Goal: Information Seeking & Learning: Learn about a topic

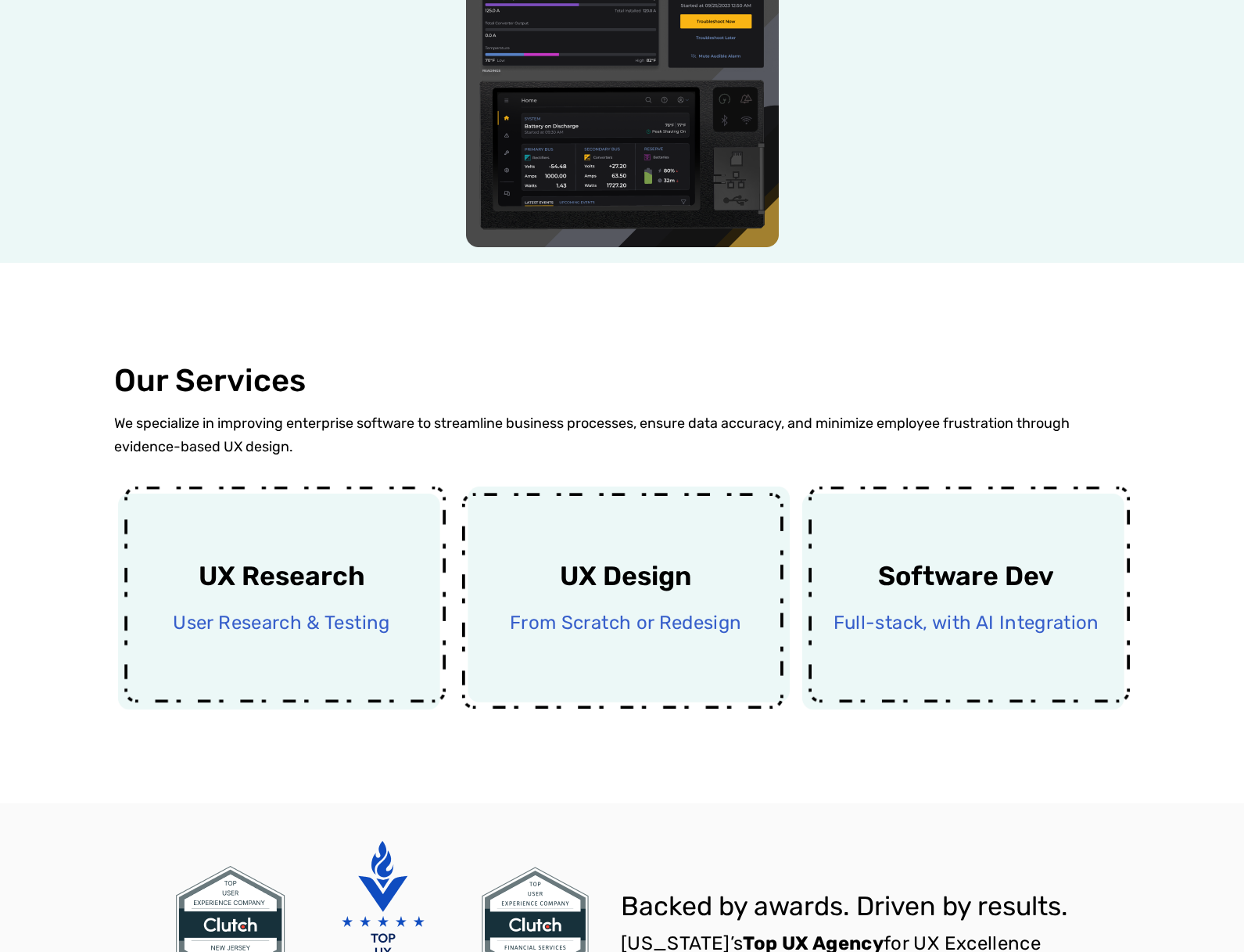
scroll to position [547, 0]
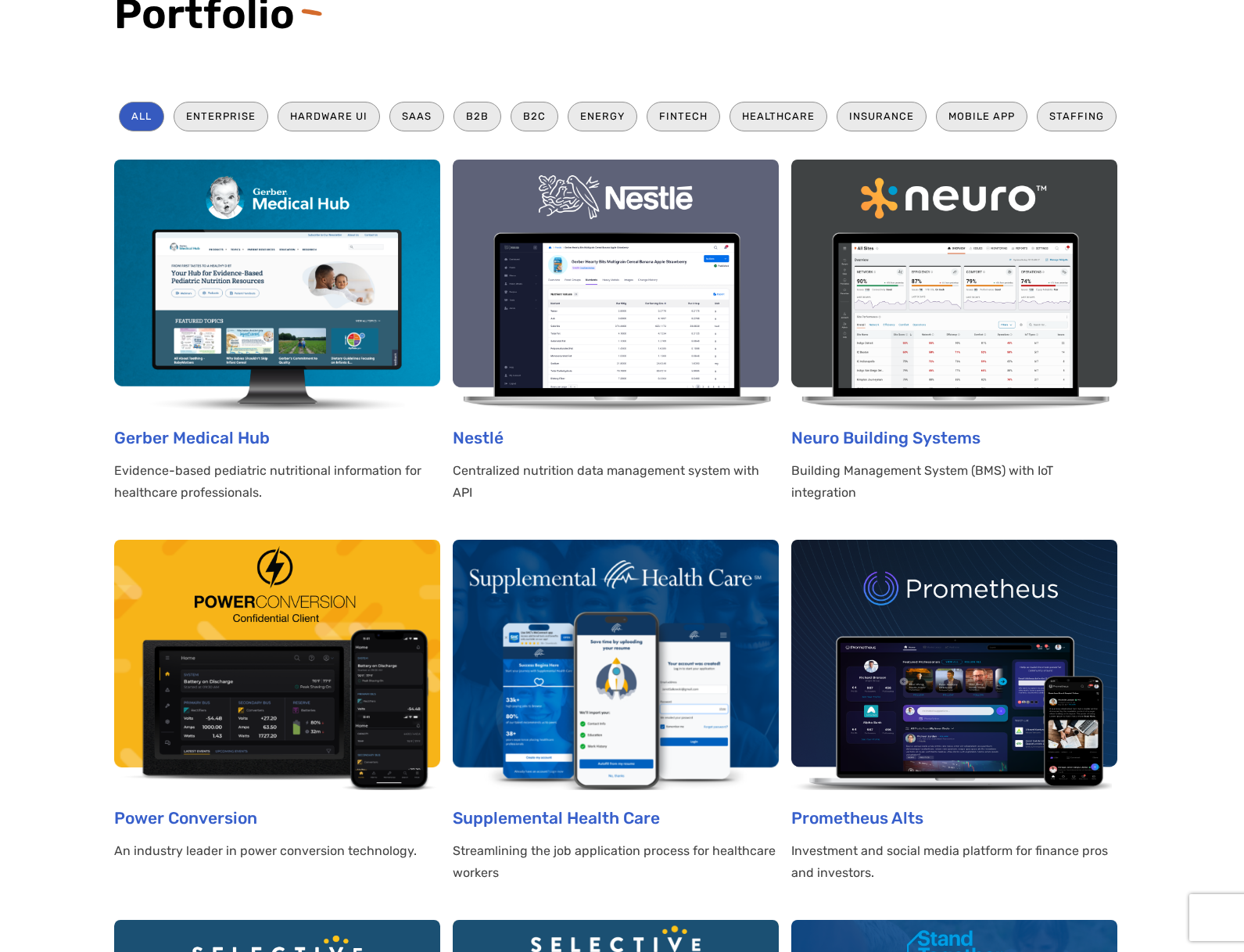
click at [761, 191] on img at bounding box center [615, 285] width 326 height 251
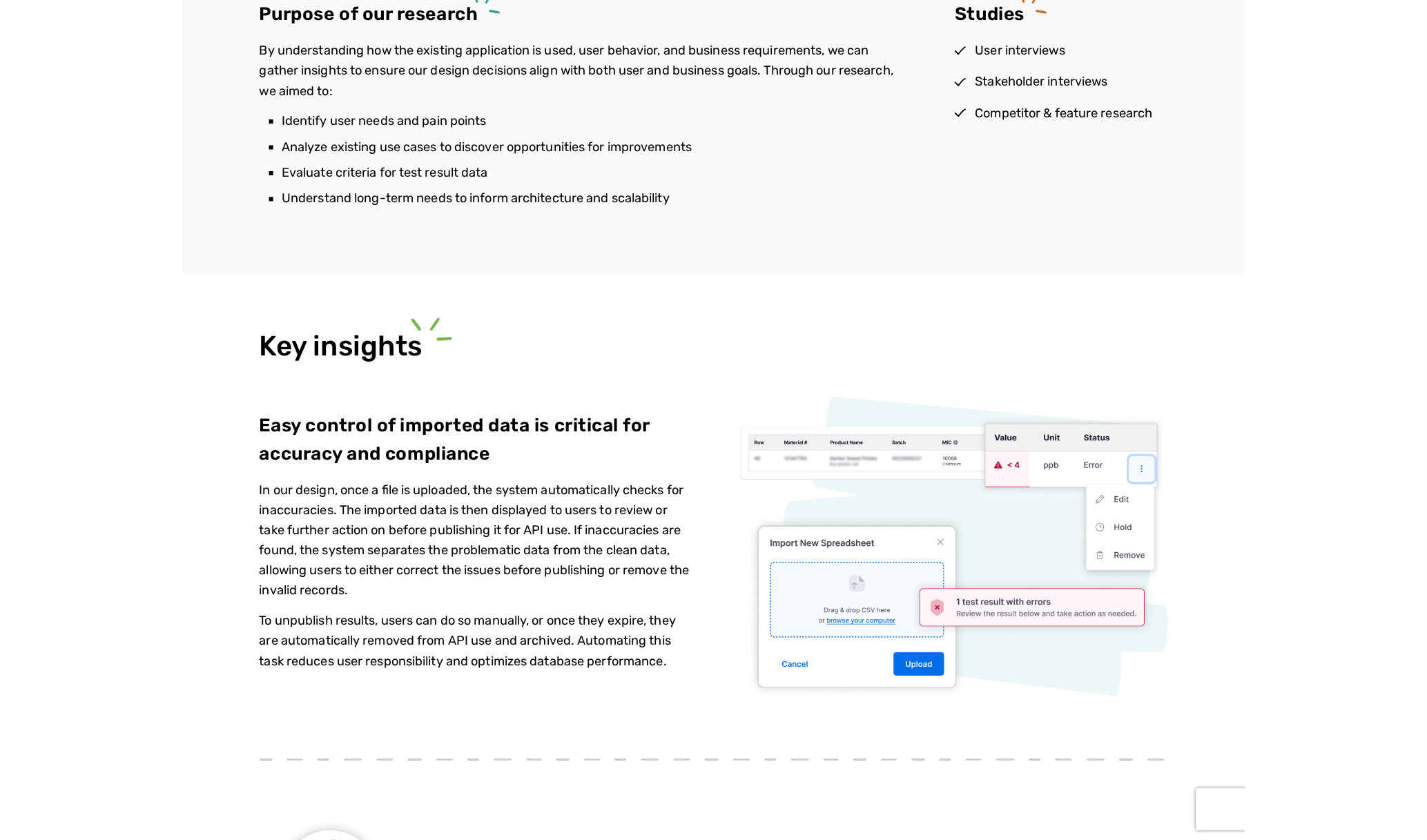
scroll to position [1794, 0]
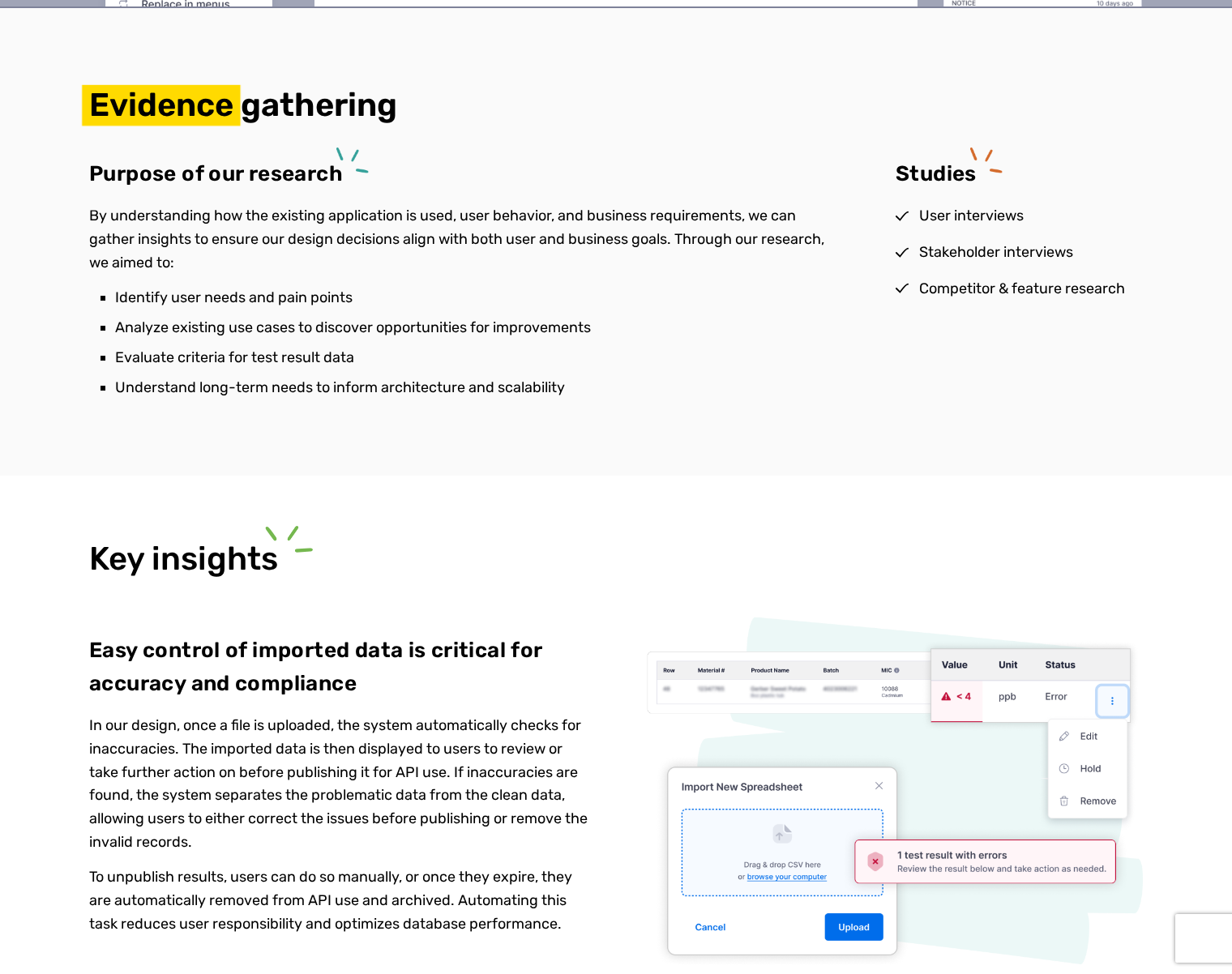
click at [484, 730] on p "In our design, once a file is uploaded, the system automatically checks for ina…" at bounding box center [340, 784] width 503 height 140
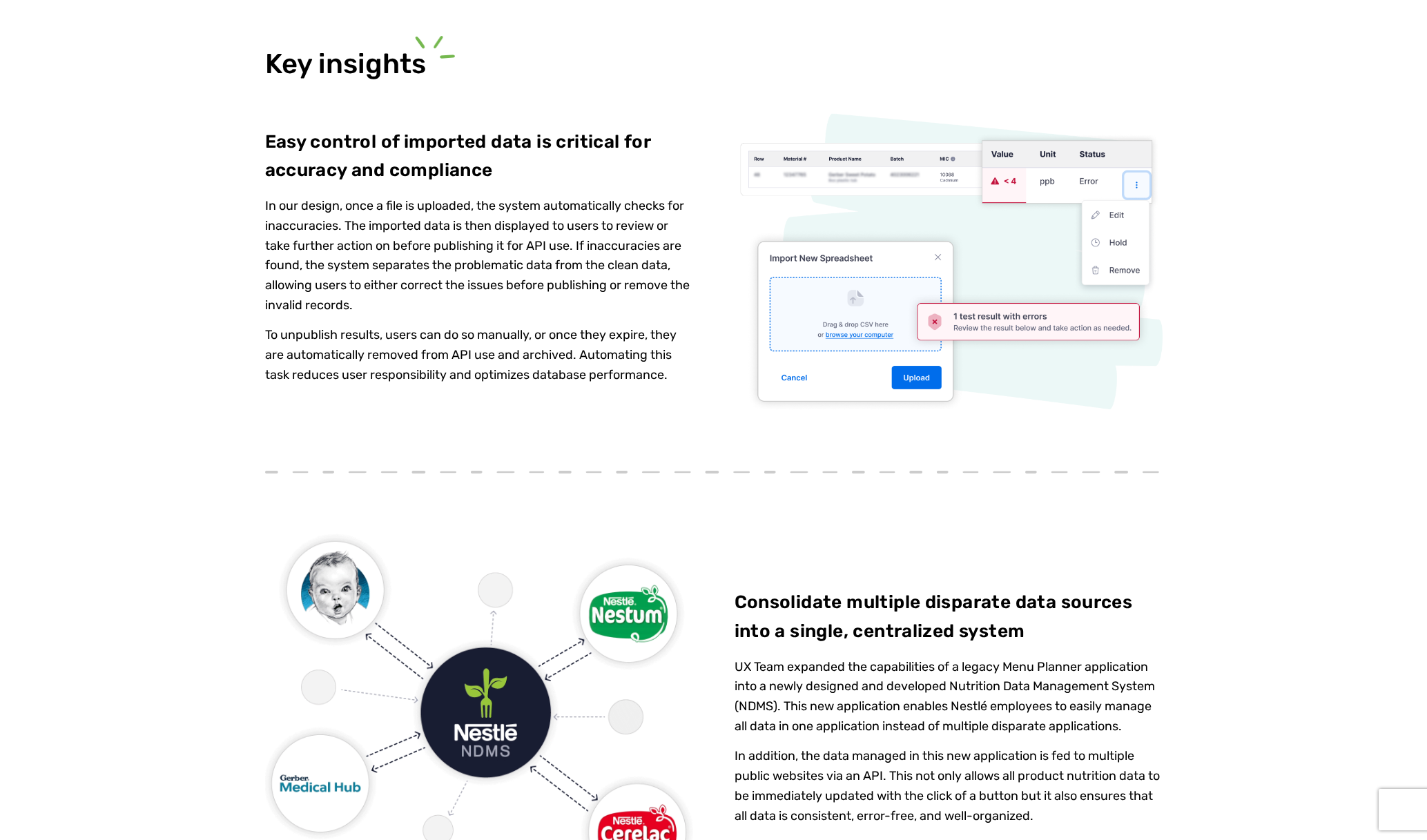
scroll to position [2208, 0]
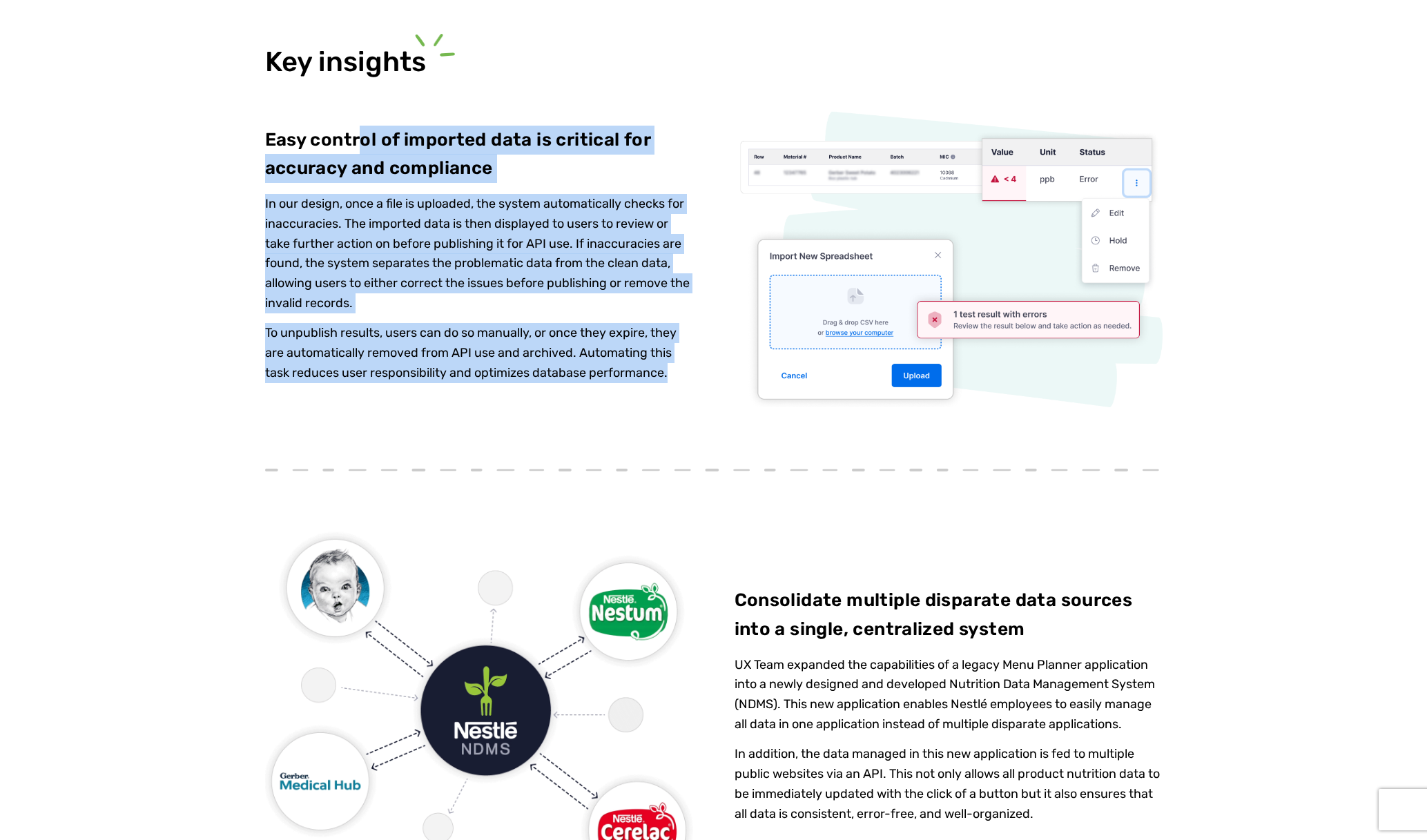
drag, startPoint x: 690, startPoint y: 372, endPoint x: 246, endPoint y: 149, distance: 496.9
click at [246, 149] on div "Key insights Easy control of imported data is critical for accuracy and complia…" at bounding box center [714, 707] width 1427 height 1434
copy div "Easy control of imported data is critical for accuracy and compliance In our de…"
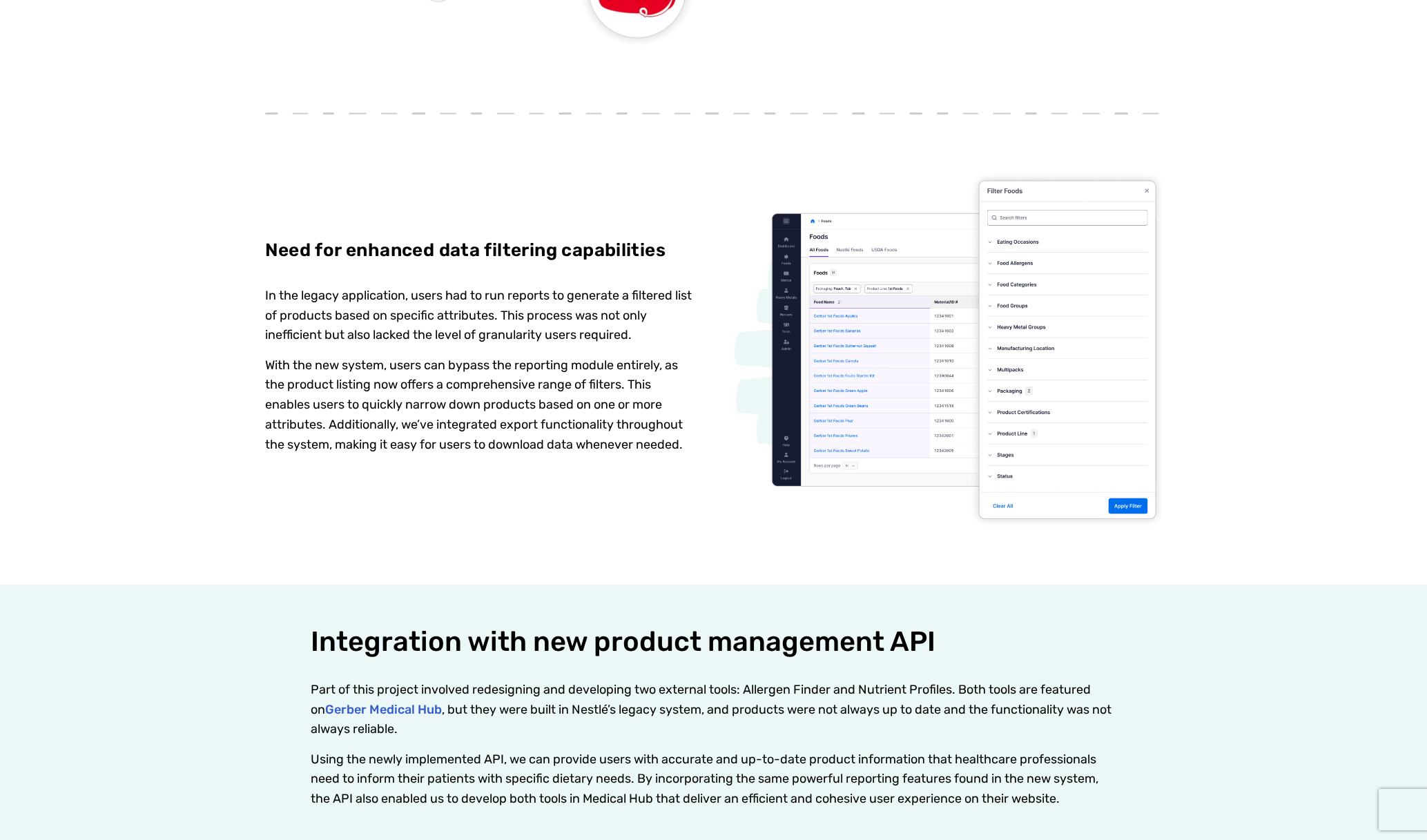
scroll to position [3105, 0]
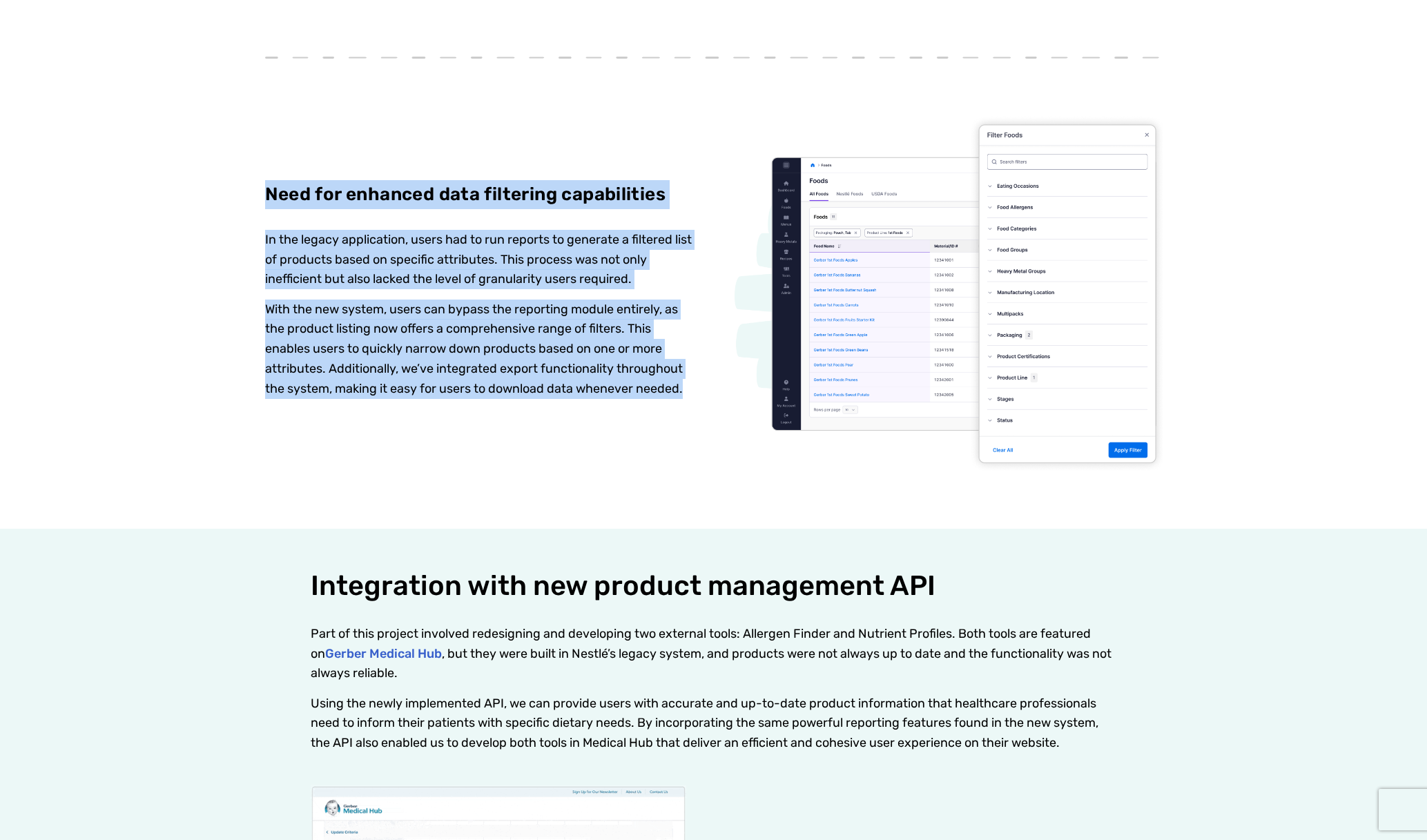
drag, startPoint x: 265, startPoint y: 199, endPoint x: 733, endPoint y: 407, distance: 512.1
click at [733, 407] on div "Need for enhanced data filtering capabilities In the legacy application, users …" at bounding box center [714, 275] width 897 height 395
copy div "Need for enhanced data filtering capabilities In the legacy application, users …"
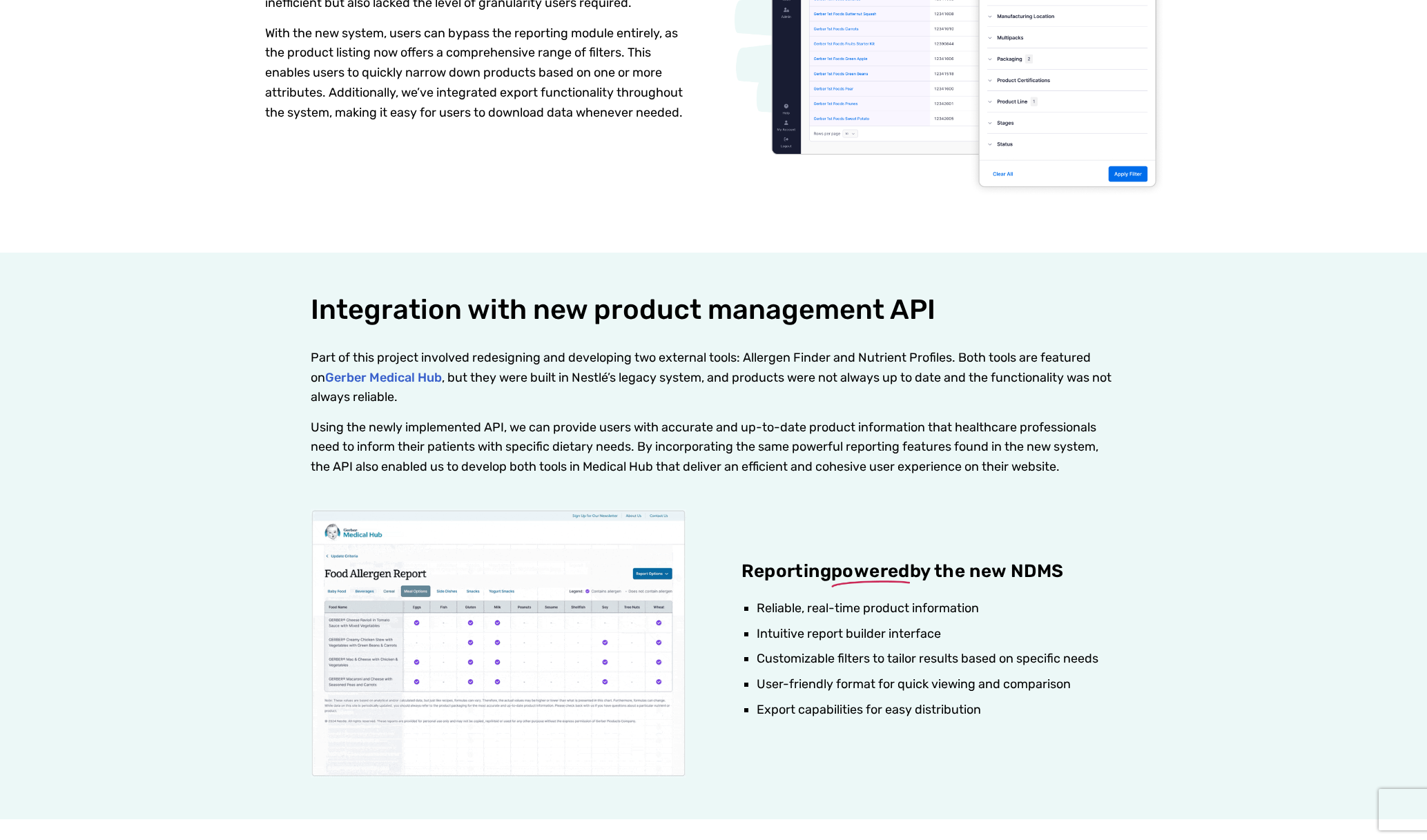
click at [716, 420] on p "Using the newly implemented API, we can provide users with accurate and up-to-d…" at bounding box center [714, 446] width 806 height 59
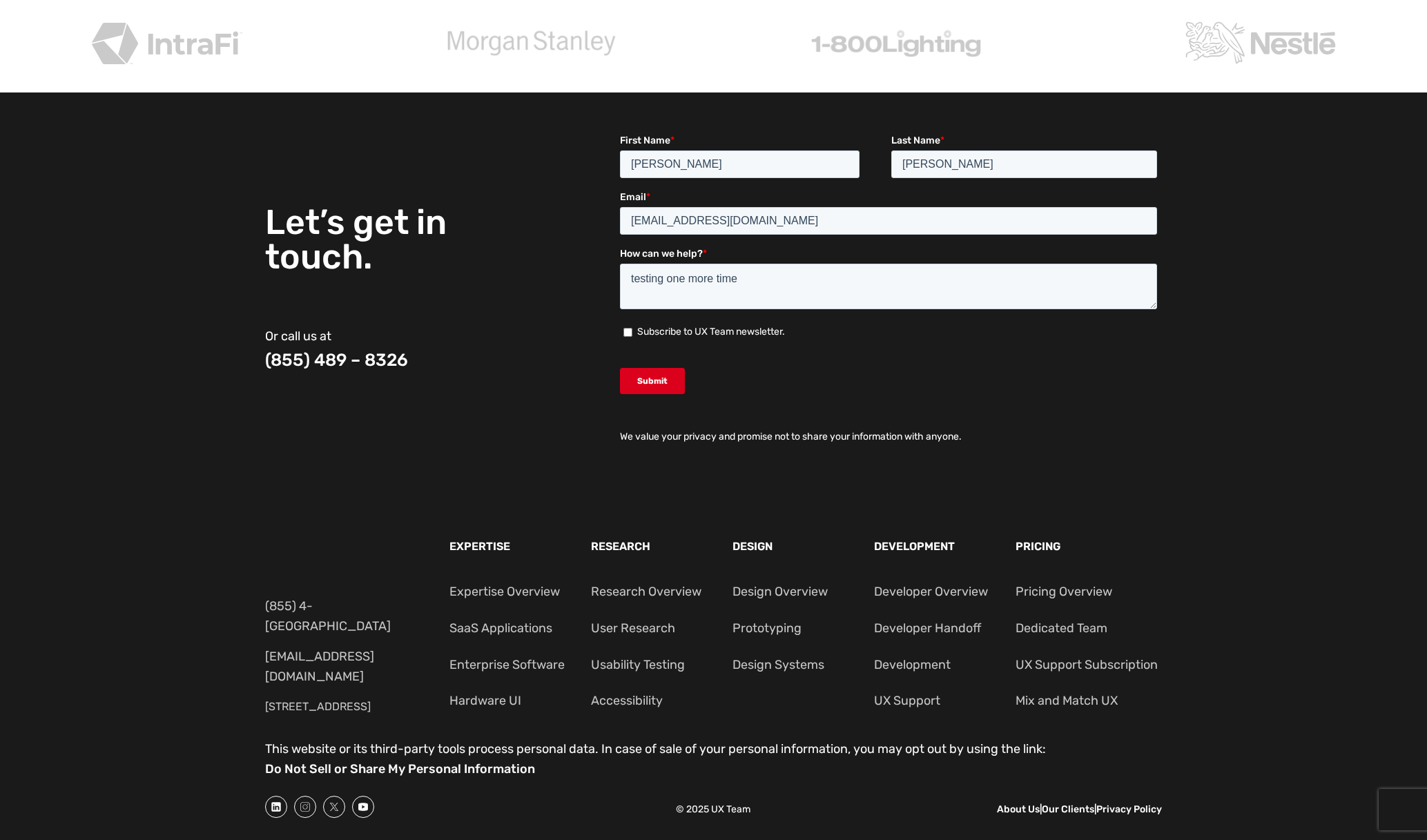
scroll to position [4968, 0]
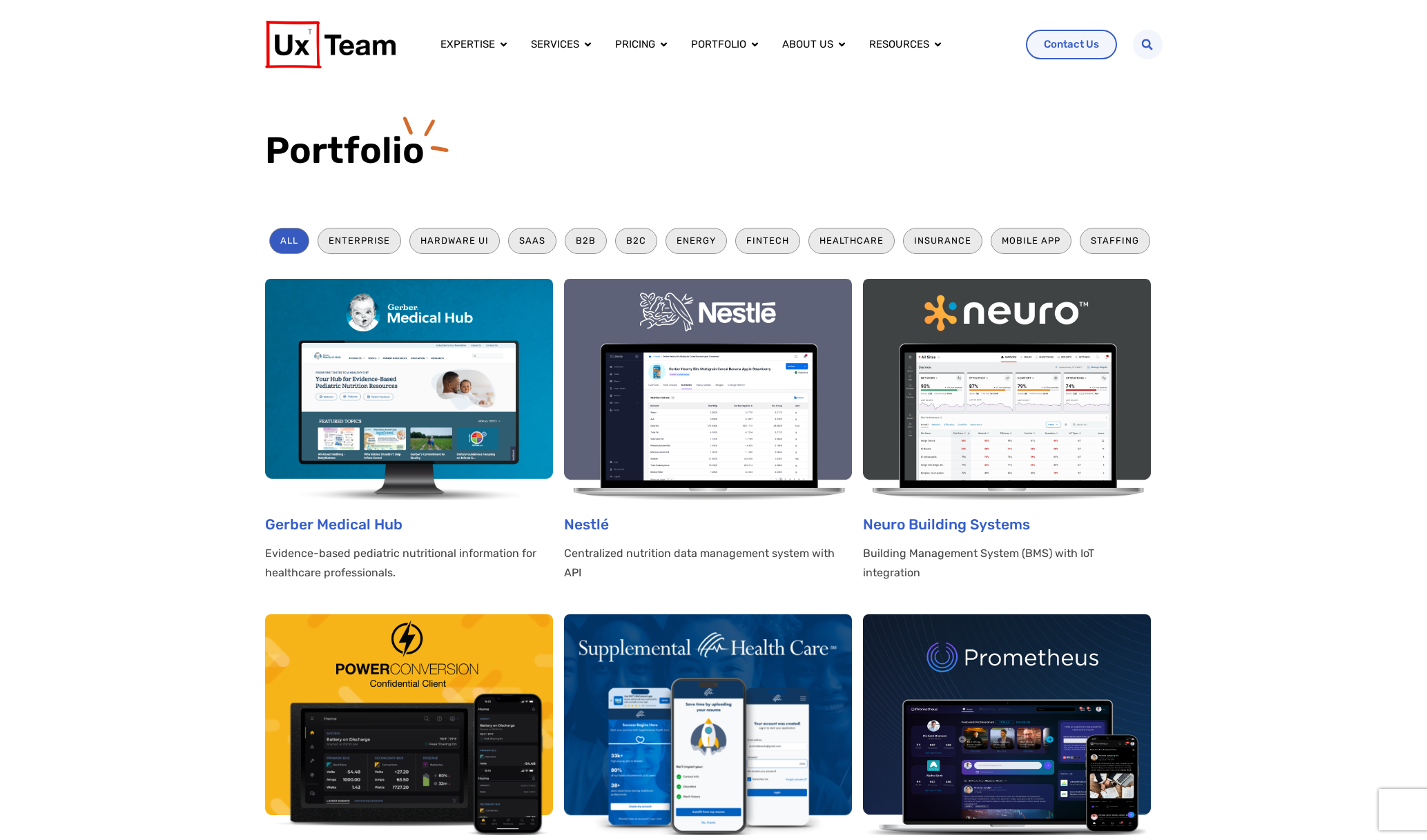
click at [1083, 381] on img at bounding box center [1006, 389] width 288 height 221
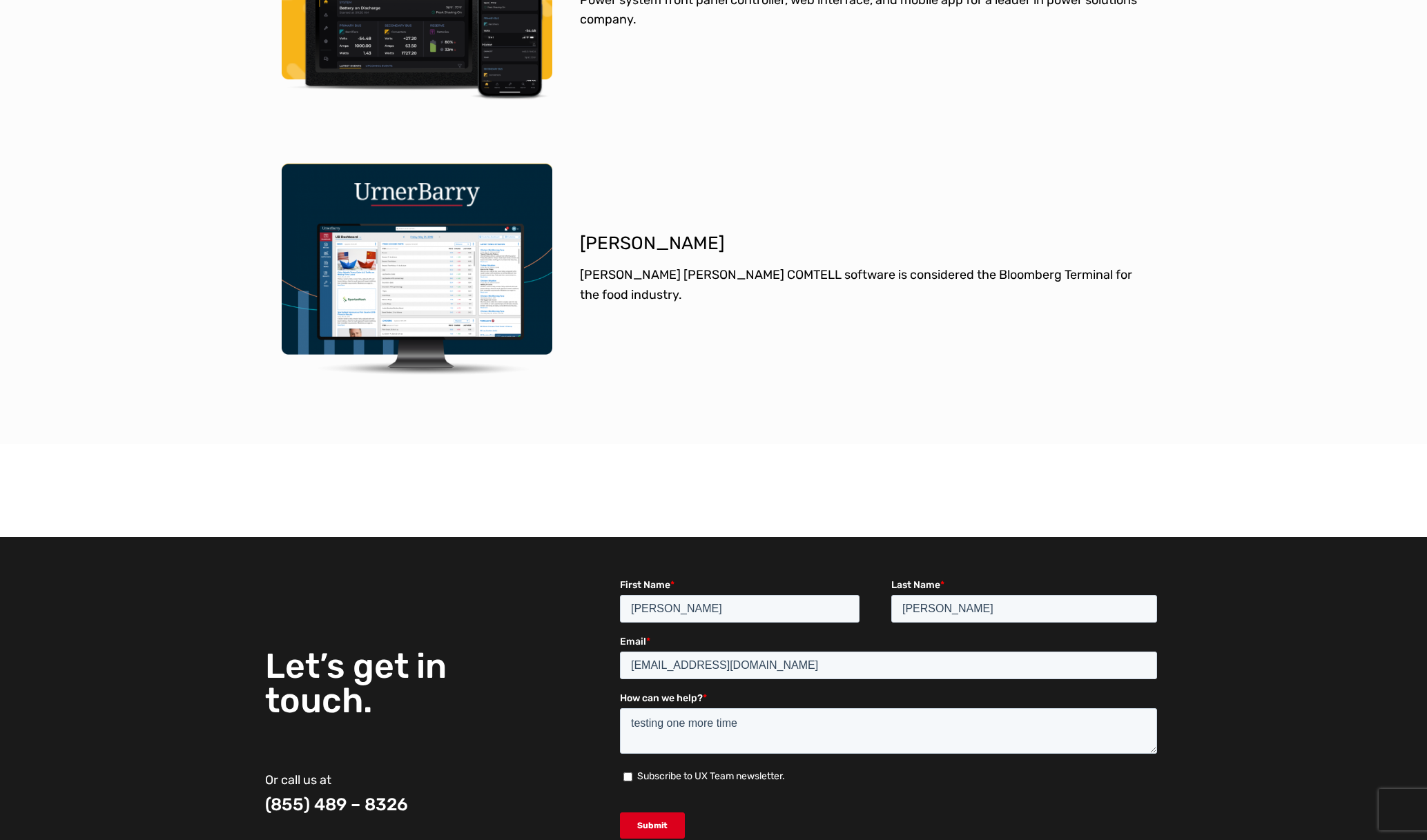
scroll to position [3312, 0]
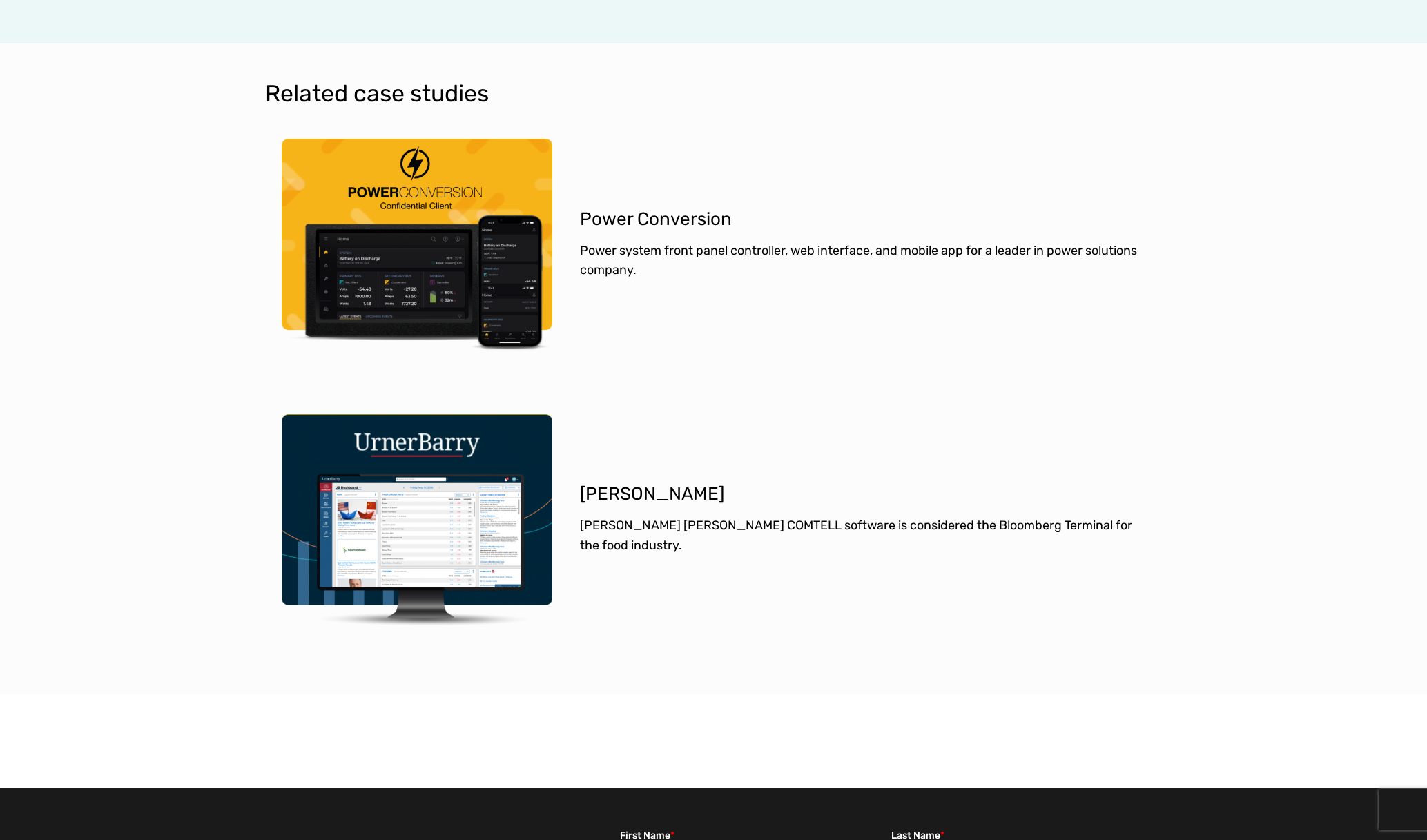
click at [560, 118] on p "Stakeholder and user interviews revealed that users need varying data based on …" at bounding box center [479, 148] width 428 height 79
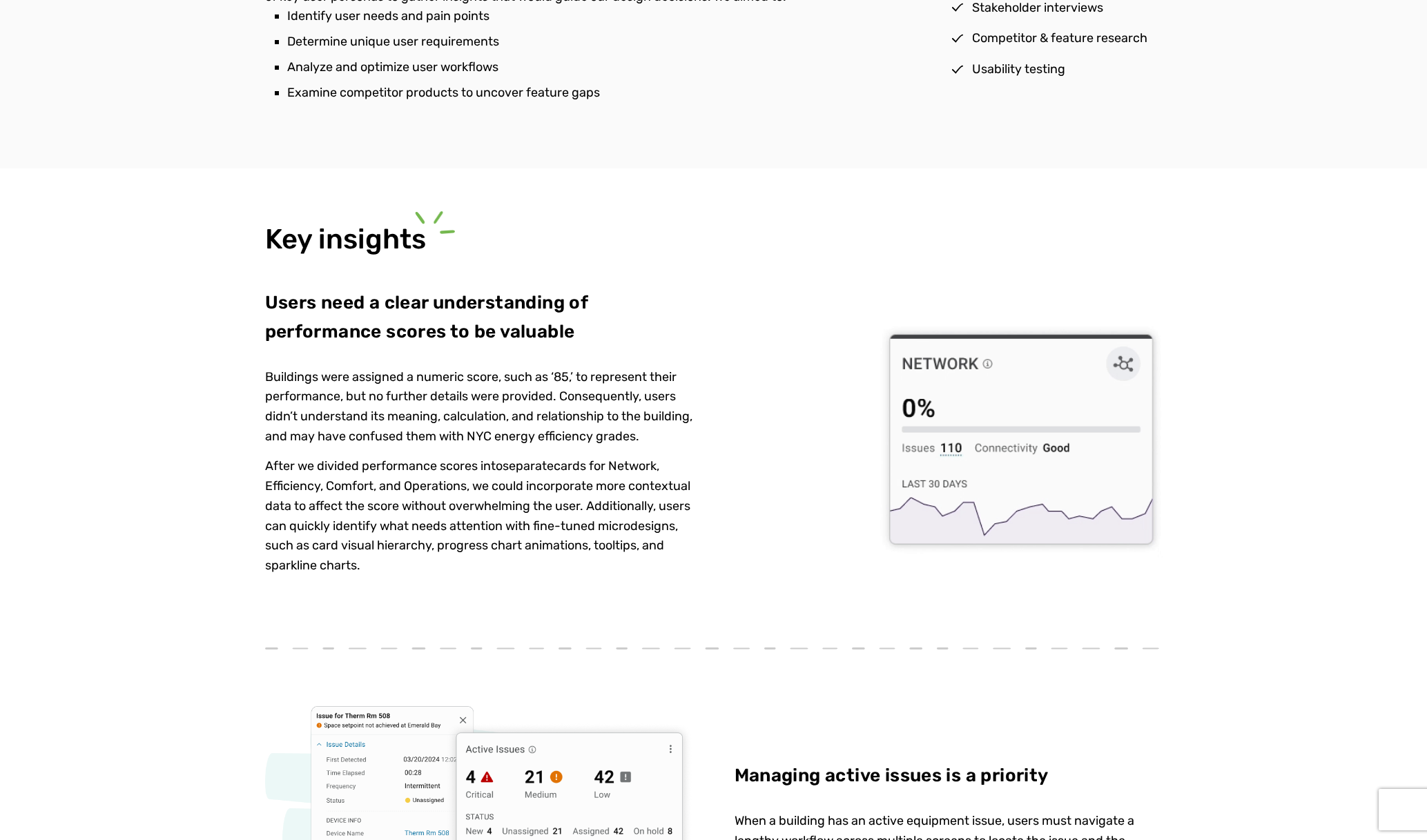
scroll to position [1725, 0]
